Goal: Navigation & Orientation: Find specific page/section

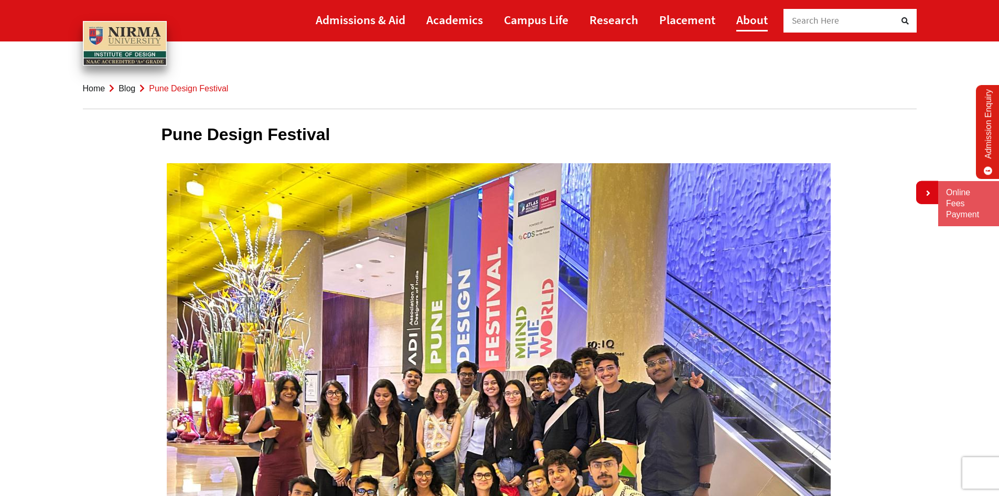
click at [759, 18] on link "About" at bounding box center [751, 20] width 31 height 24
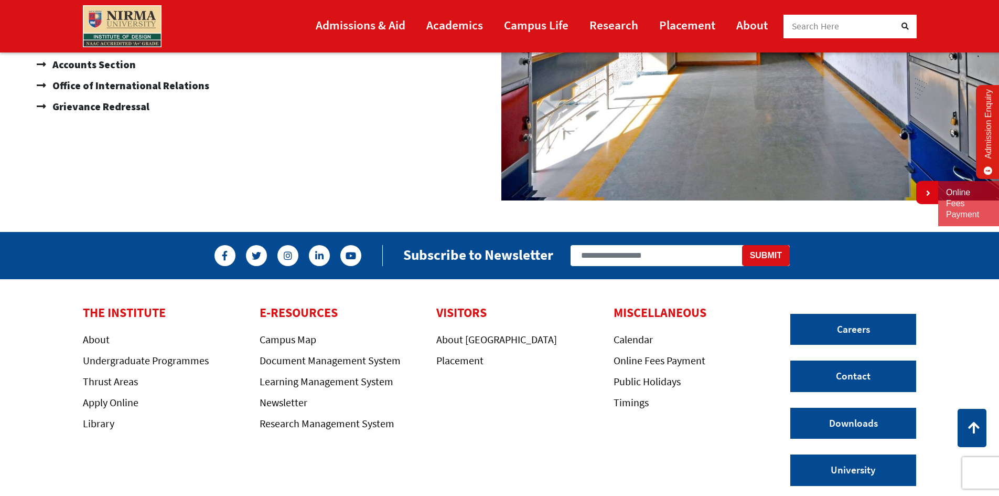
scroll to position [1054, 0]
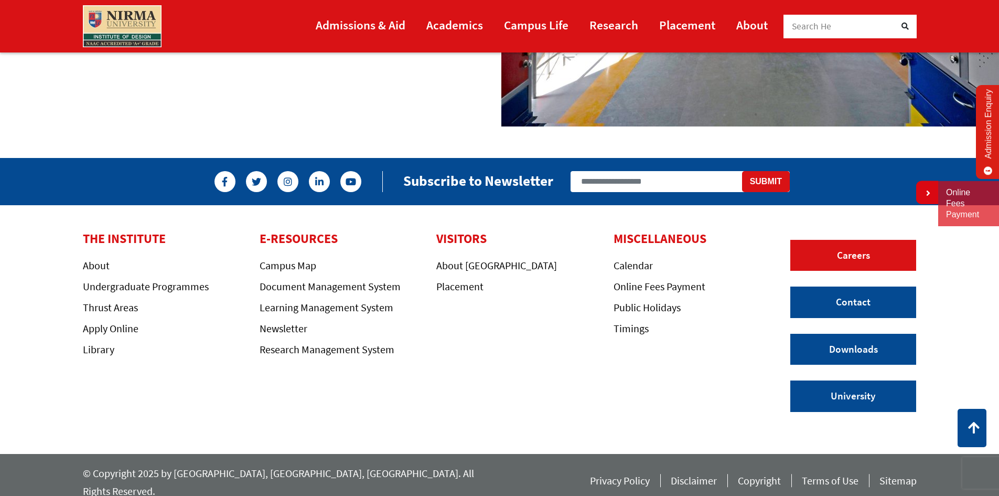
click at [853, 256] on link "Careers" at bounding box center [853, 255] width 126 height 31
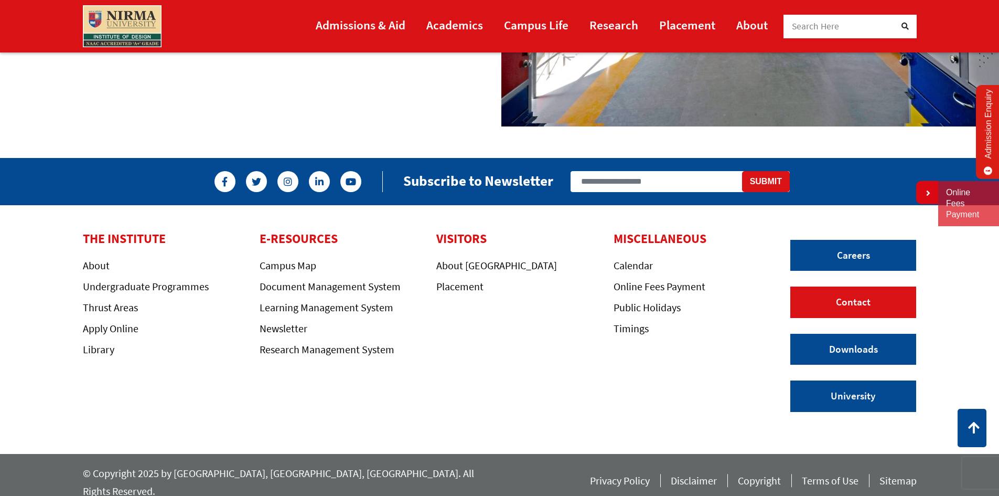
click at [869, 295] on link "Contact" at bounding box center [853, 301] width 126 height 31
